Goal: Information Seeking & Learning: Learn about a topic

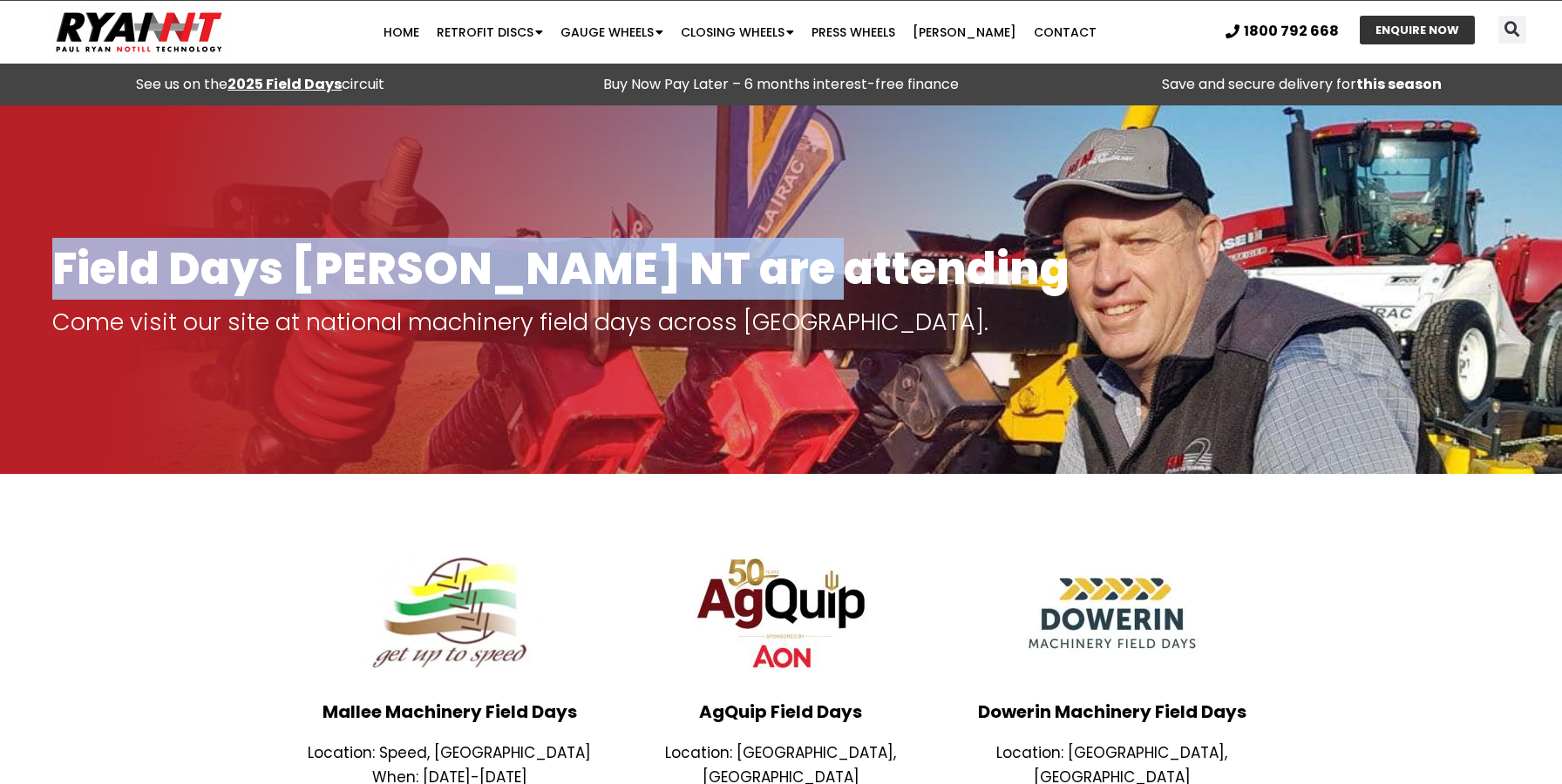
drag, startPoint x: 791, startPoint y: 266, endPoint x: 57, endPoint y: 237, distance: 734.6
click at [57, 237] on div "Field Days RYAN NT are attending Come visit our site at national machinery fiel…" at bounding box center [781, 290] width 1475 height 107
copy h1 "Field Days [PERSON_NAME] NT are attending"
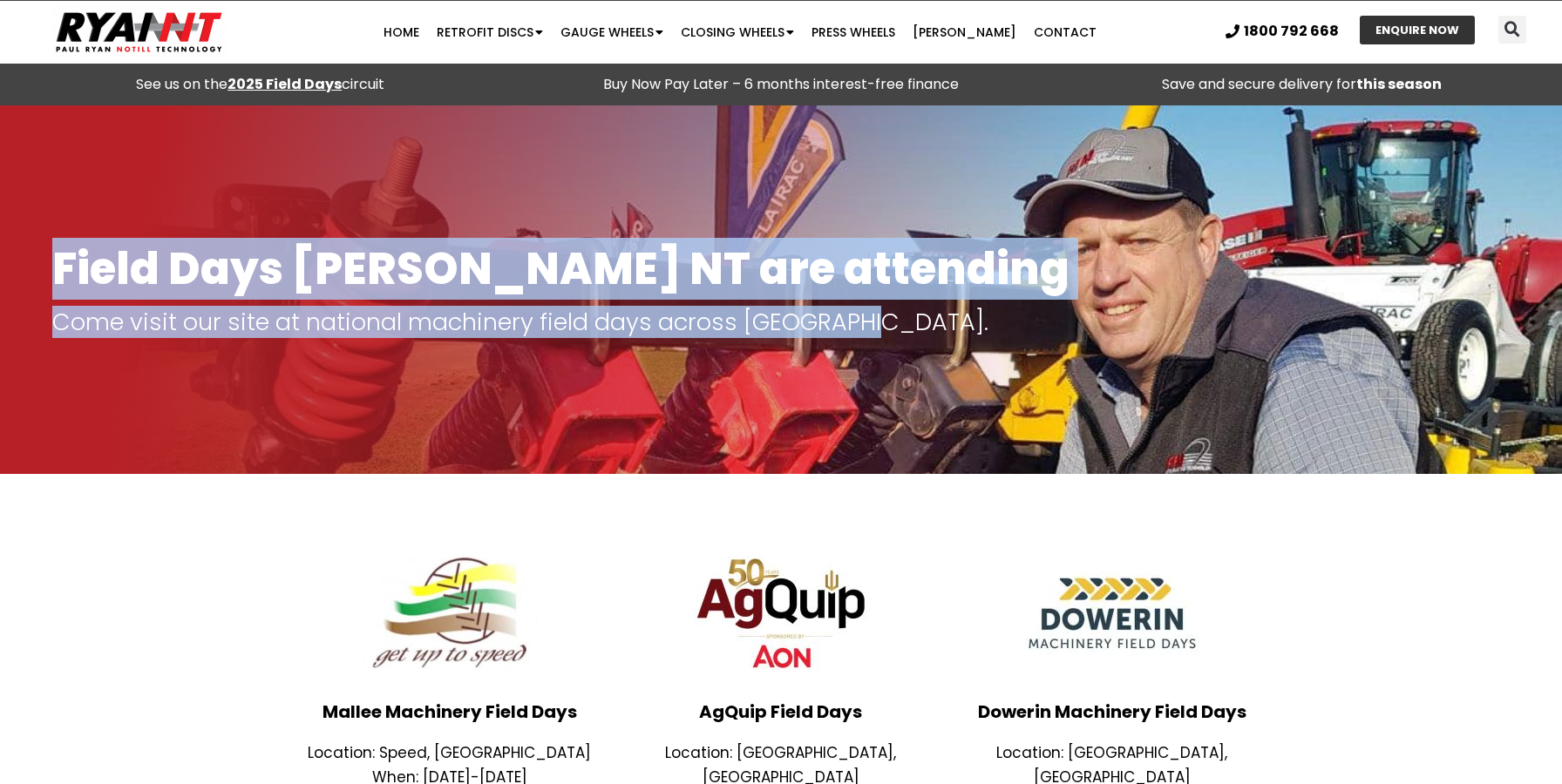
drag, startPoint x: 867, startPoint y: 322, endPoint x: 0, endPoint y: 320, distance: 867.0
click at [0, 320] on section "Field Days RYAN NT are attending Come visit our site at national machinery fiel…" at bounding box center [781, 290] width 1562 height 369
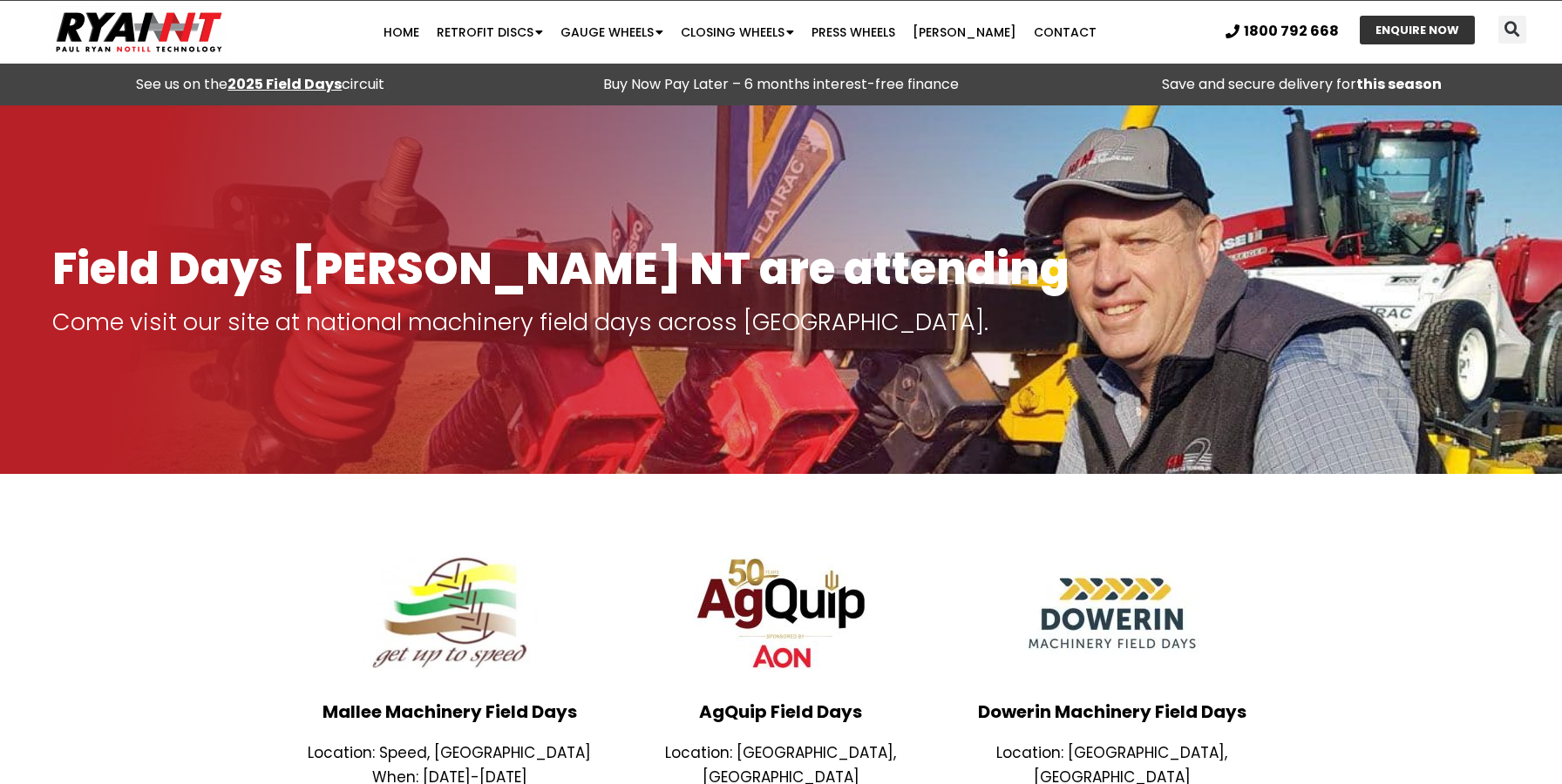
click at [88, 310] on p "Come visit our site at national machinery field days across [GEOGRAPHIC_DATA]." at bounding box center [781, 322] width 1458 height 24
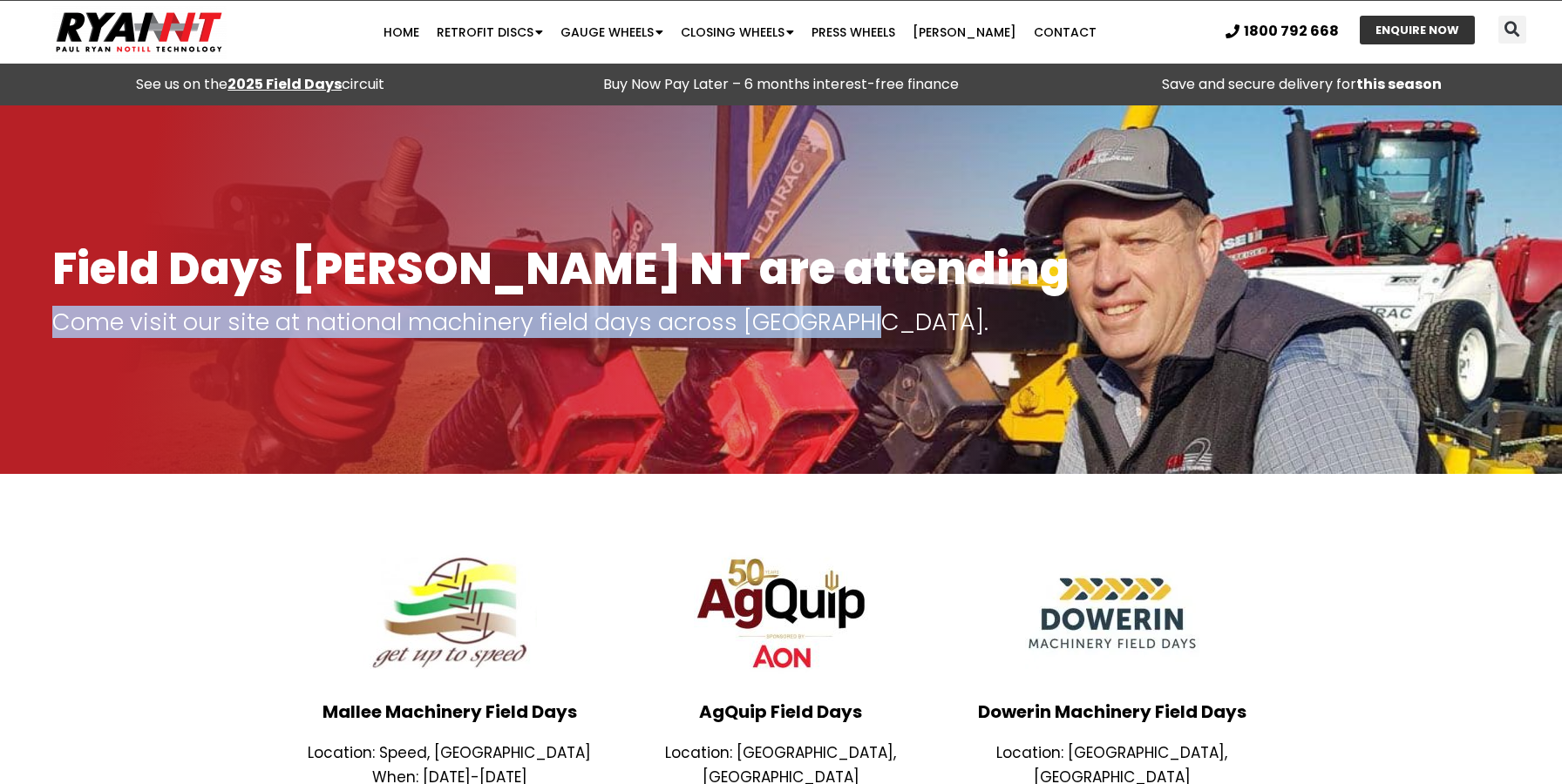
drag, startPoint x: 60, startPoint y: 314, endPoint x: 852, endPoint y: 326, distance: 792.1
click at [852, 326] on p "Come visit our site at national machinery field days across [GEOGRAPHIC_DATA]." at bounding box center [781, 322] width 1458 height 24
copy p "Come visit our site at national machinery field days across [GEOGRAPHIC_DATA]."
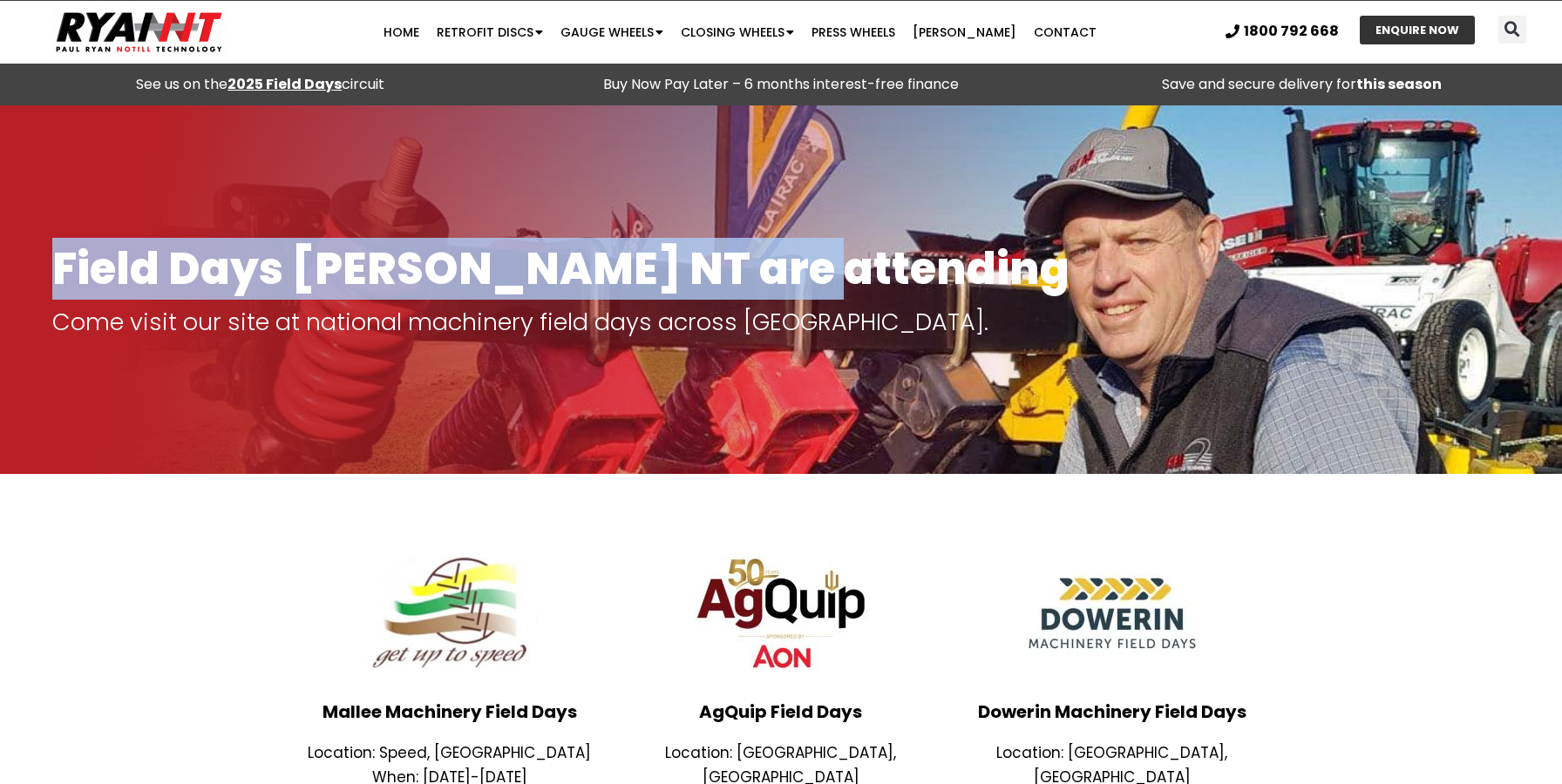
drag, startPoint x: 821, startPoint y: 264, endPoint x: 40, endPoint y: 255, distance: 781.1
click at [40, 255] on section "Field Days RYAN NT are attending Come visit our site at national machinery fiel…" at bounding box center [781, 290] width 1562 height 369
copy section "Field Days [PERSON_NAME] NT are attending"
click at [457, 636] on img at bounding box center [449, 613] width 174 height 139
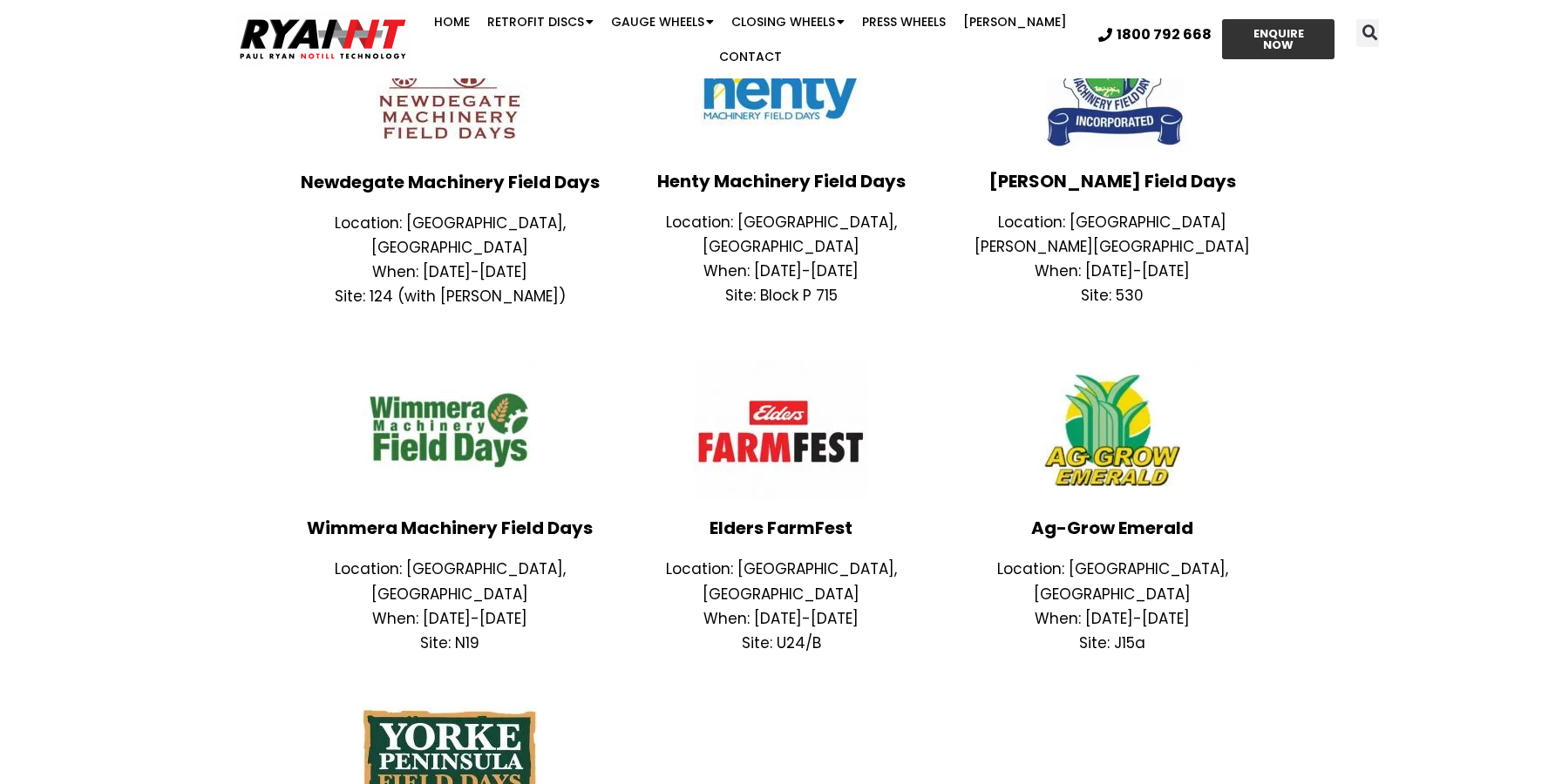
scroll to position [256, 0]
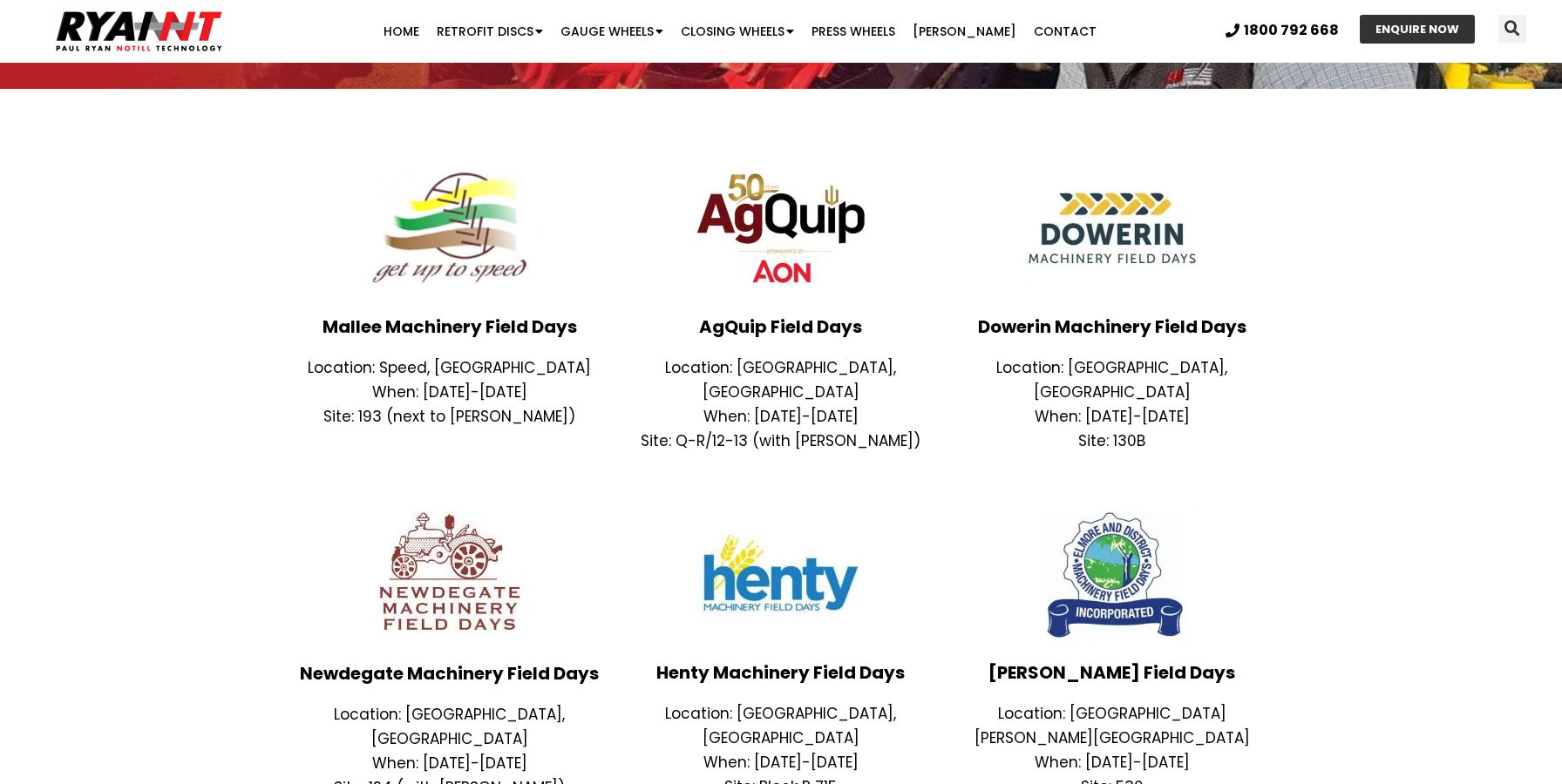
scroll to position [430, 0]
